Goal: Navigation & Orientation: Find specific page/section

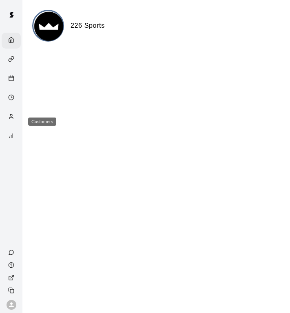
click at [9, 120] on icon "Customers" at bounding box center [11, 116] width 6 height 6
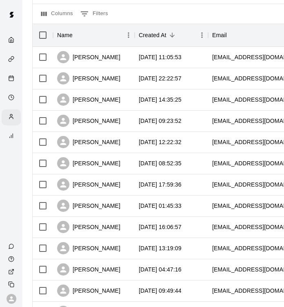
scroll to position [99, 0]
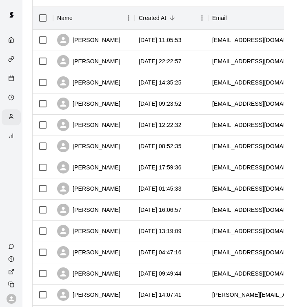
click at [14, 303] on div at bounding box center [11, 298] width 22 height 16
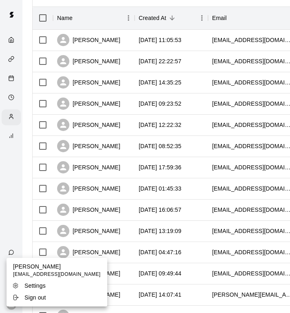
click at [14, 41] on div at bounding box center [145, 156] width 290 height 313
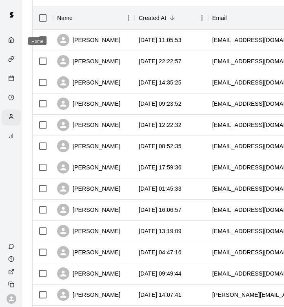
click at [11, 42] on icon "Home" at bounding box center [11, 40] width 6 height 6
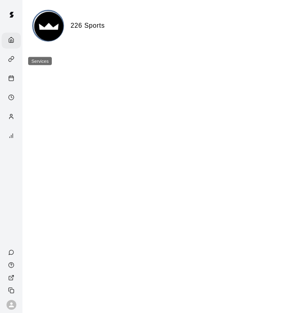
click at [9, 62] on icon "Services" at bounding box center [10, 59] width 3 height 3
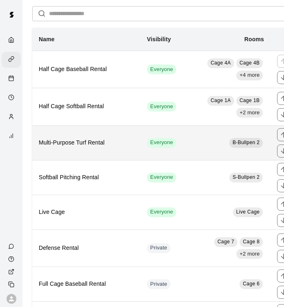
scroll to position [51, 0]
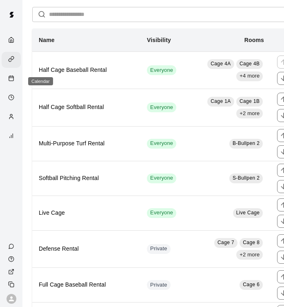
click at [13, 78] on line "Calendar" at bounding box center [11, 78] width 4 height 0
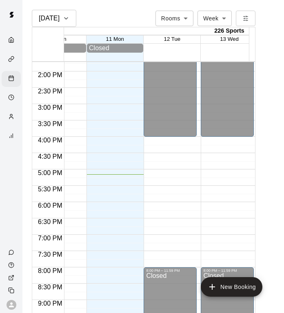
scroll to position [0, 35]
